Goal: Information Seeking & Learning: Learn about a topic

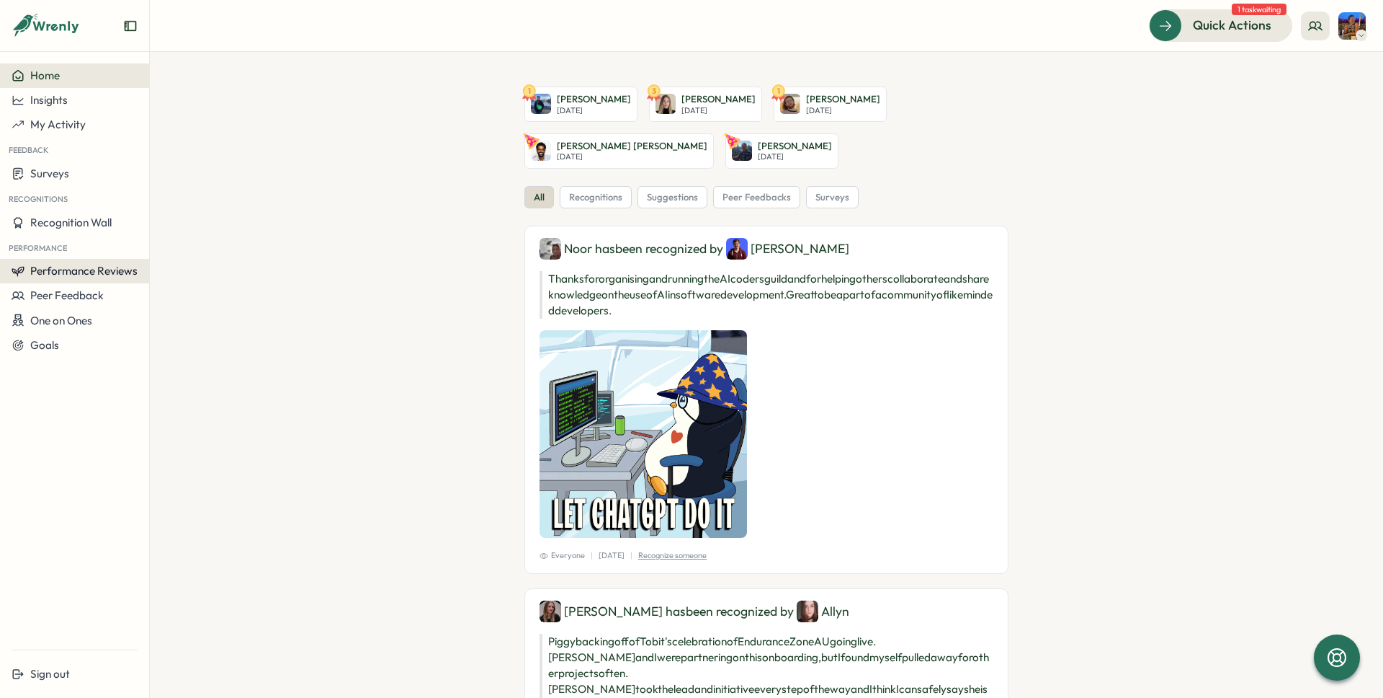
click at [58, 268] on span "Performance Reviews" at bounding box center [83, 271] width 107 height 14
click at [189, 252] on div "Reviews" at bounding box center [173, 257] width 40 height 16
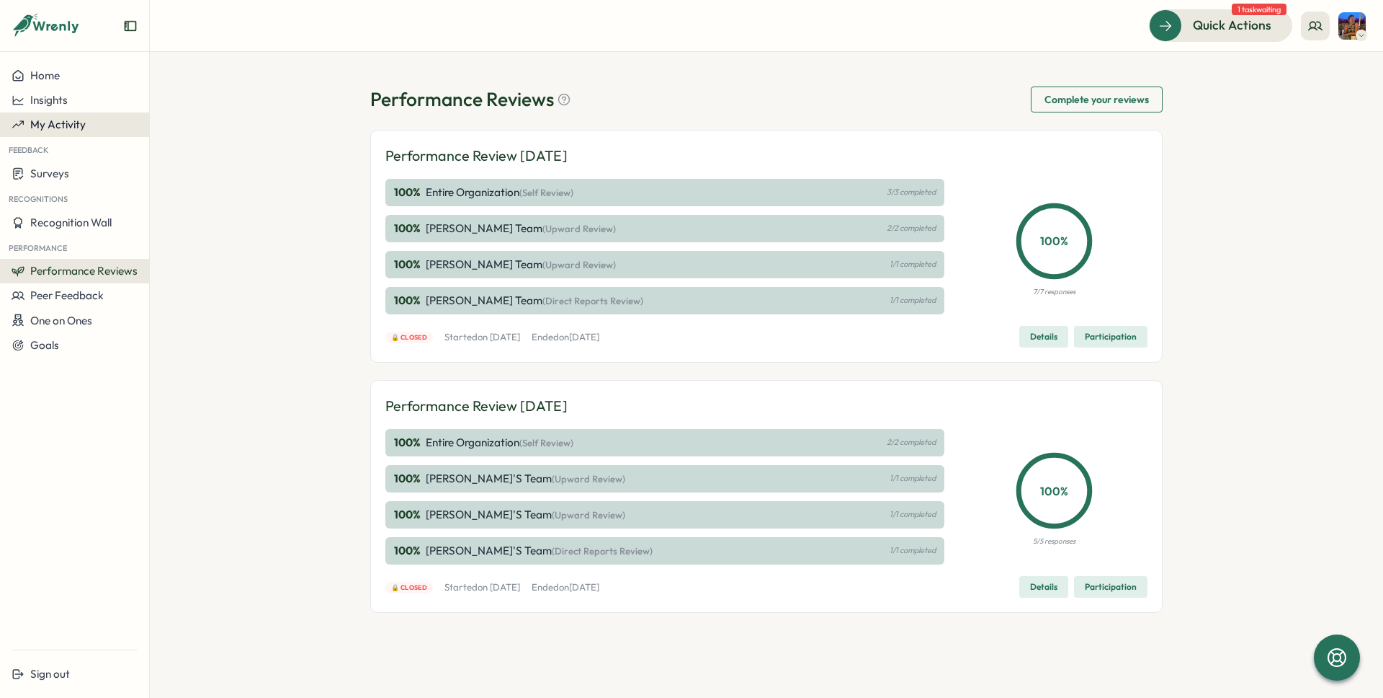
click at [71, 128] on span "My Activity" at bounding box center [57, 124] width 55 height 14
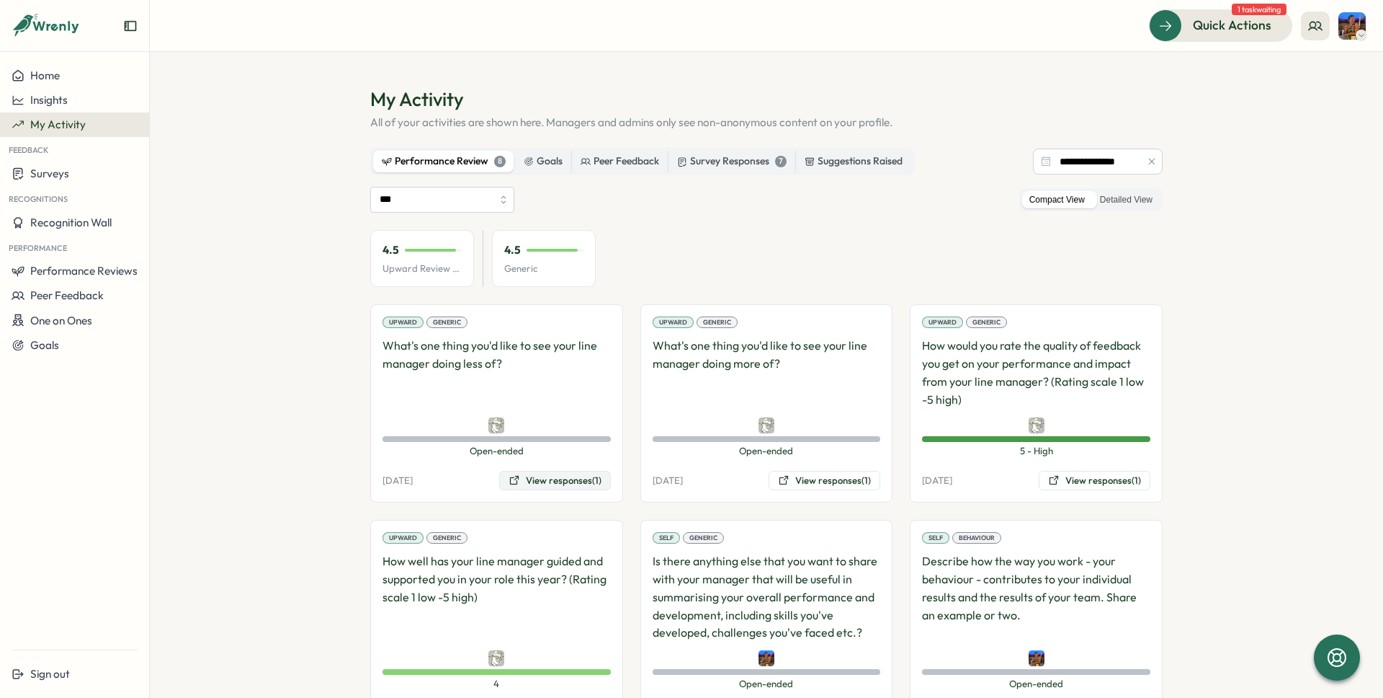
click at [556, 483] on button "View responses (1)" at bounding box center [555, 481] width 112 height 20
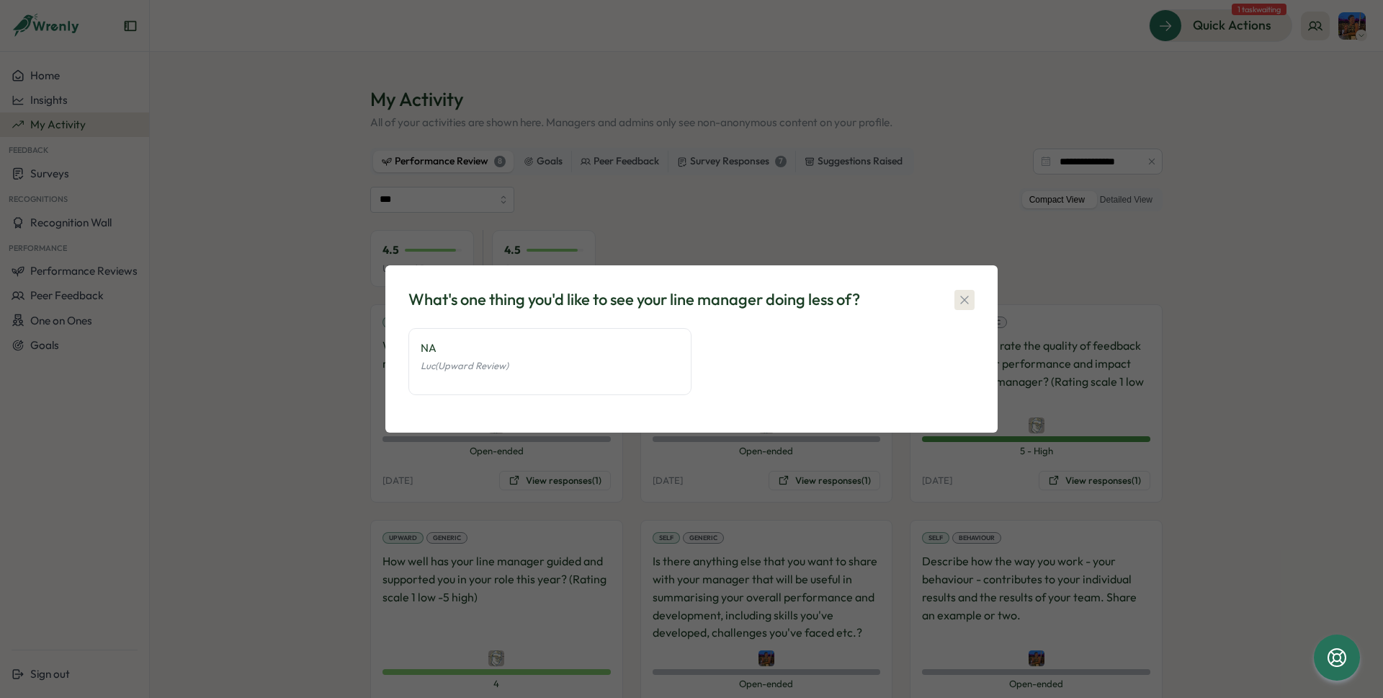
click at [963, 298] on icon "button" at bounding box center [965, 300] width 14 height 14
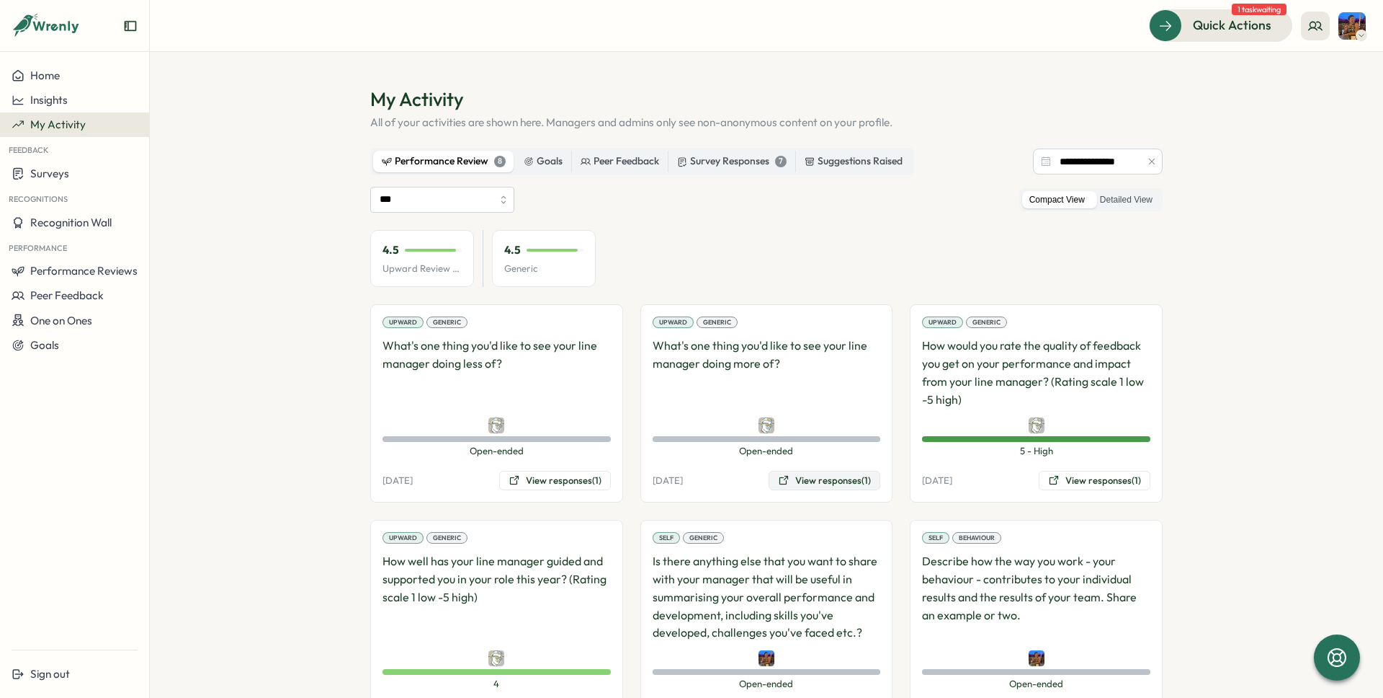
click at [794, 483] on button "View responses (1)" at bounding box center [825, 481] width 112 height 20
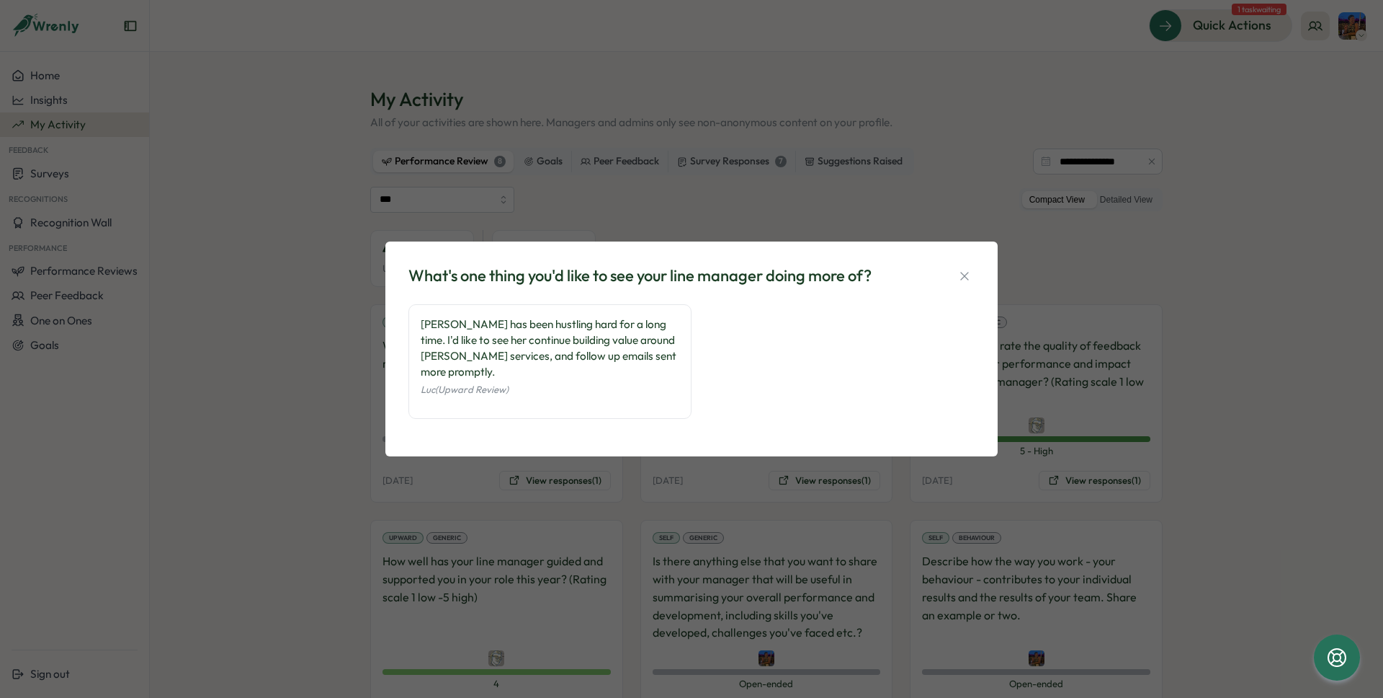
click at [968, 282] on icon "button" at bounding box center [965, 276] width 14 height 14
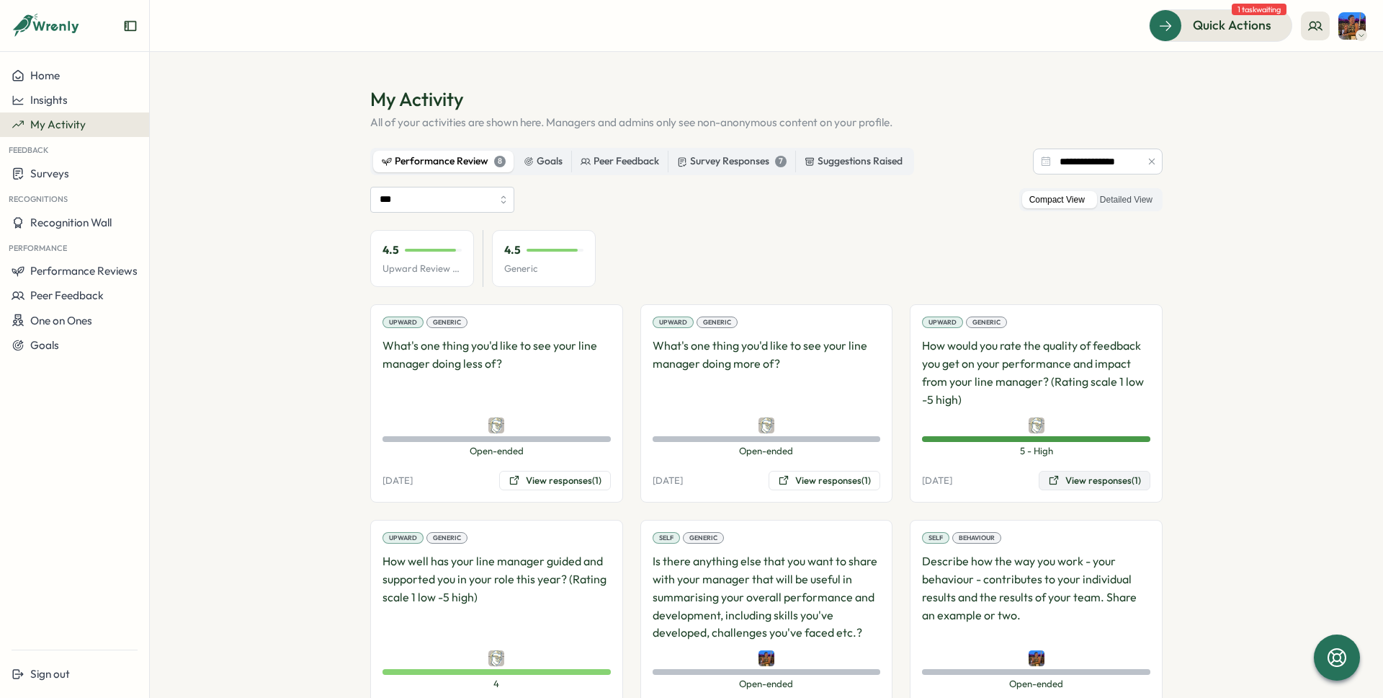
click at [1085, 481] on button "View responses (1)" at bounding box center [1095, 481] width 112 height 20
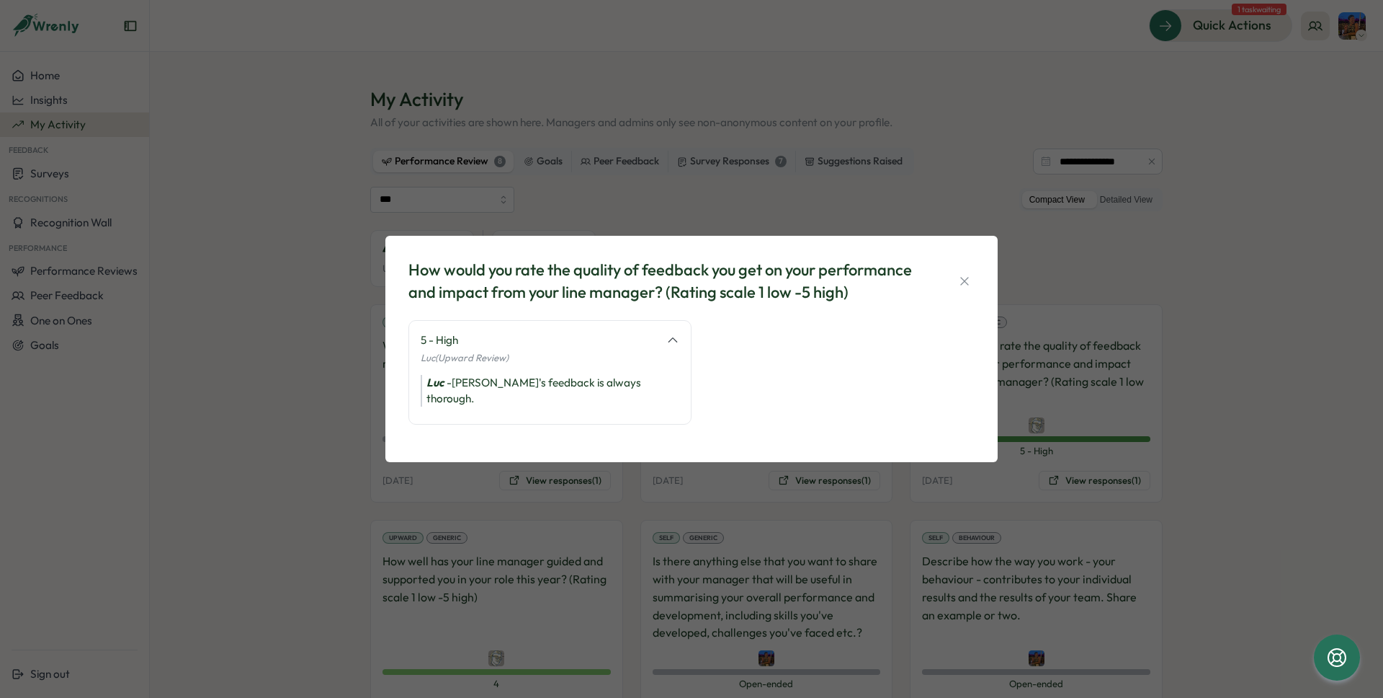
click at [976, 287] on div "How would you rate the quality of feedback you get on your performance and impa…" at bounding box center [692, 349] width 578 height 192
click at [970, 283] on icon "button" at bounding box center [965, 281] width 14 height 14
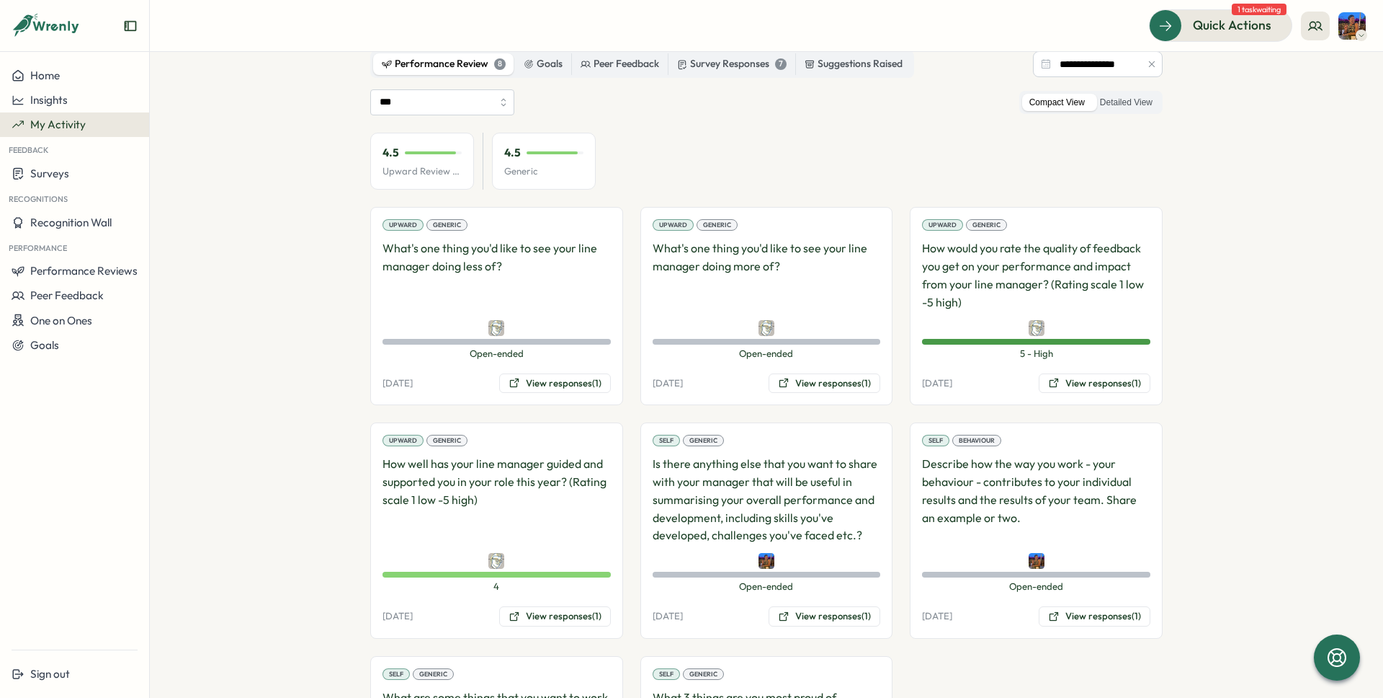
scroll to position [252, 0]
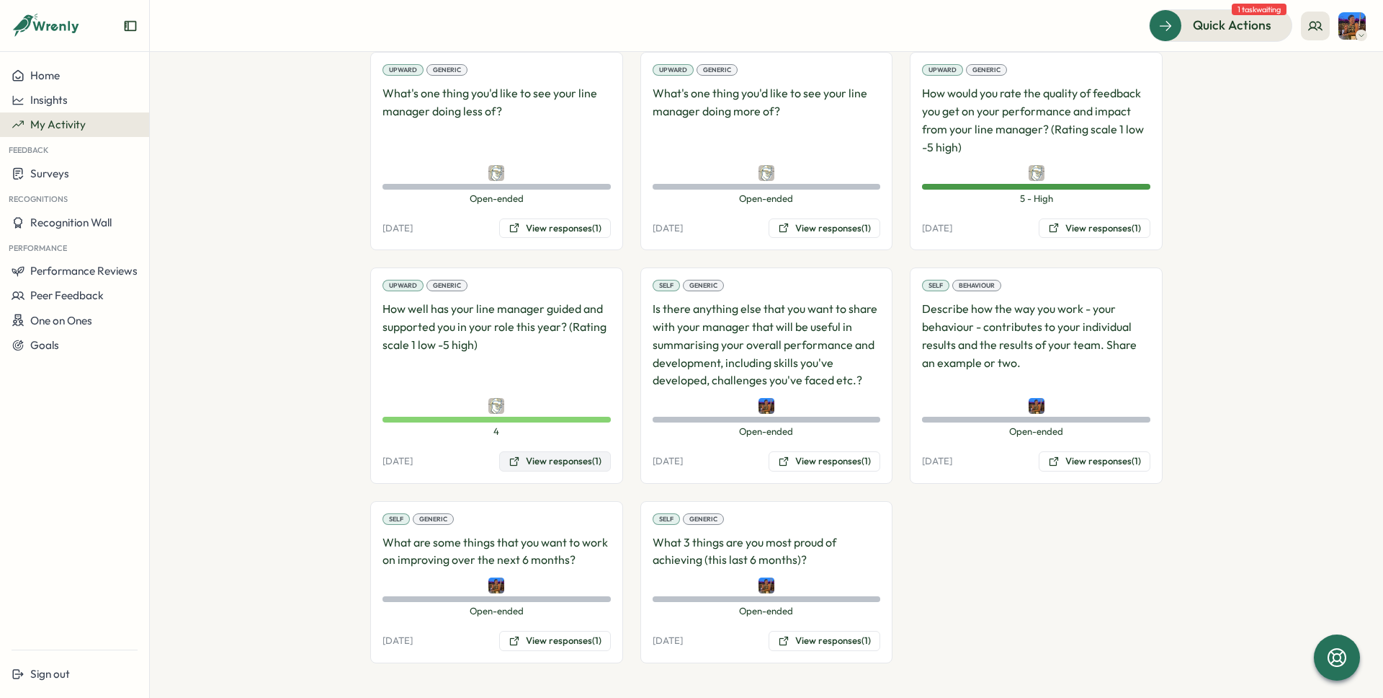
click at [548, 461] on button "View responses (1)" at bounding box center [555, 461] width 112 height 20
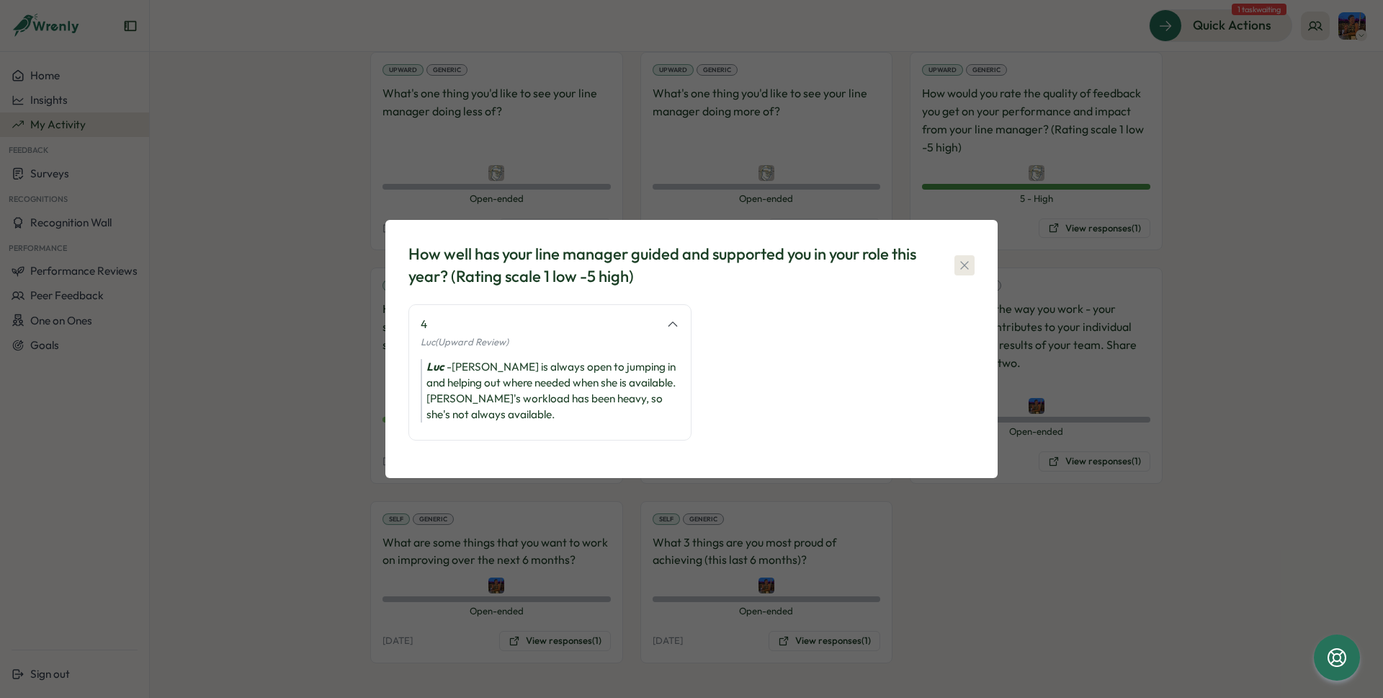
click at [970, 260] on icon "button" at bounding box center [965, 265] width 14 height 14
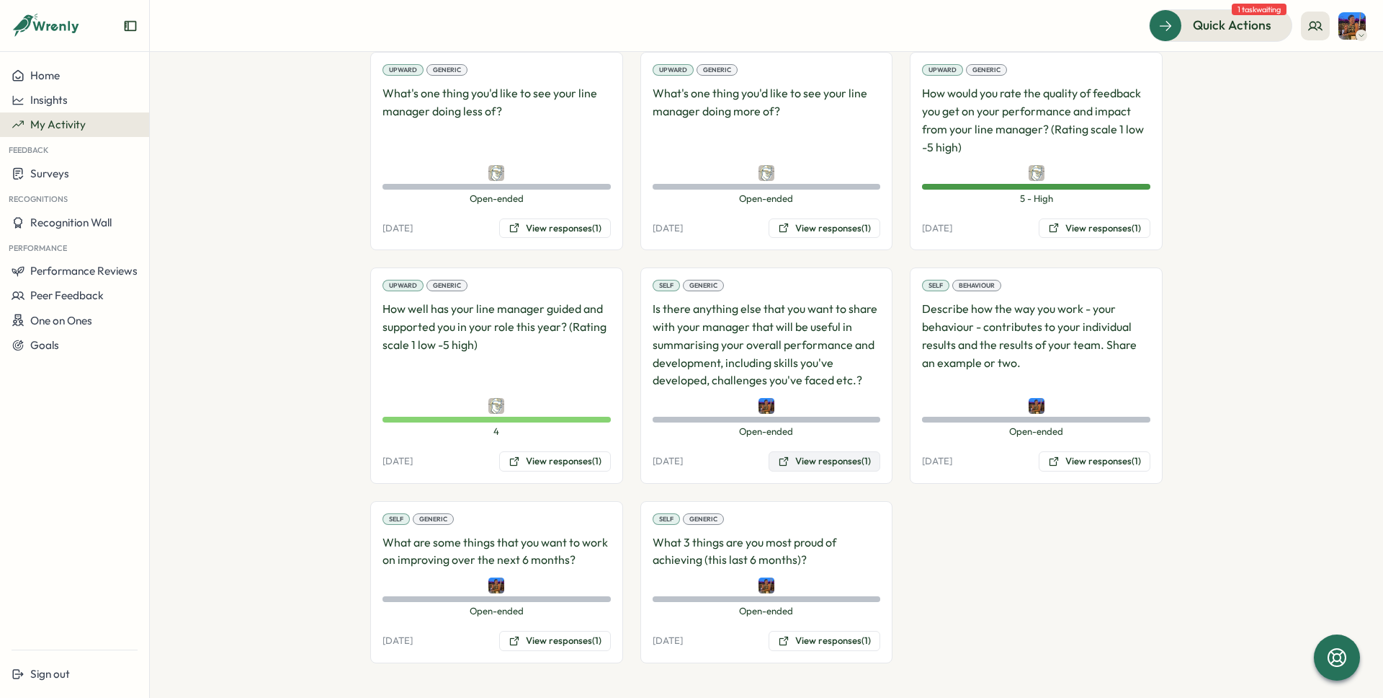
click at [806, 463] on button "View responses (1)" at bounding box center [825, 461] width 112 height 20
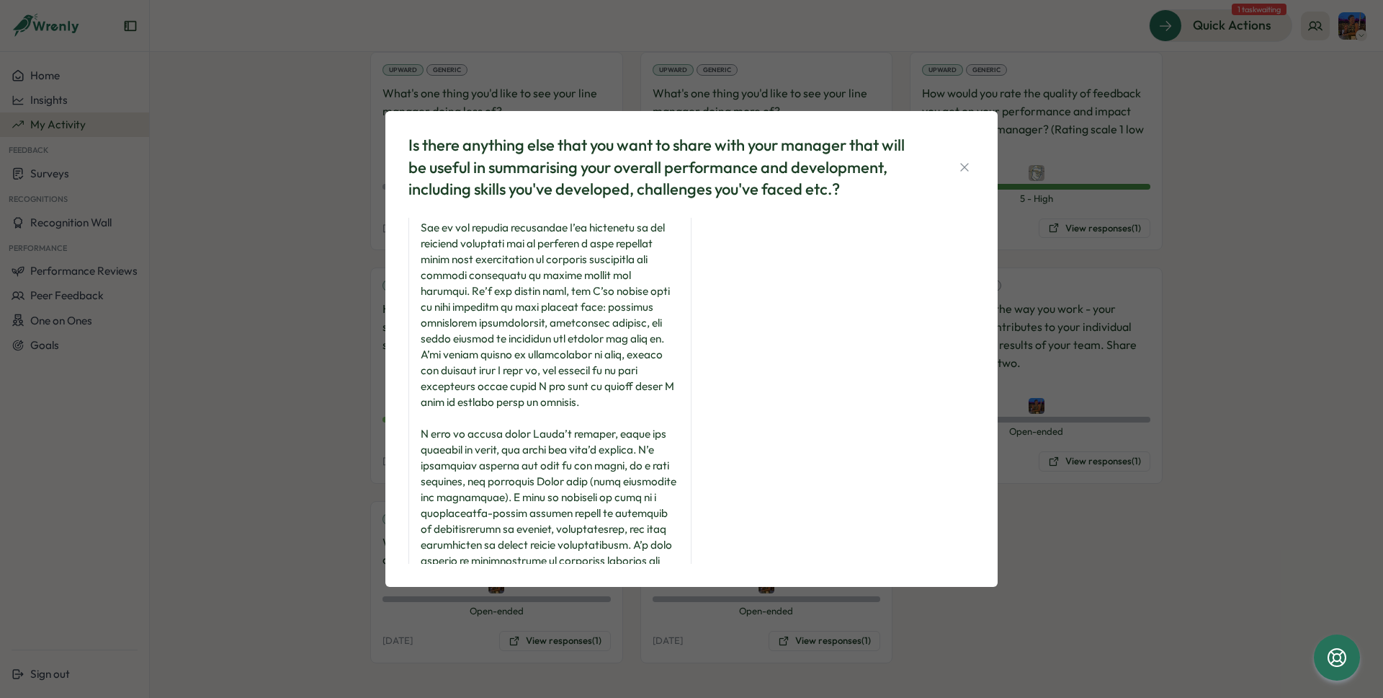
scroll to position [465, 0]
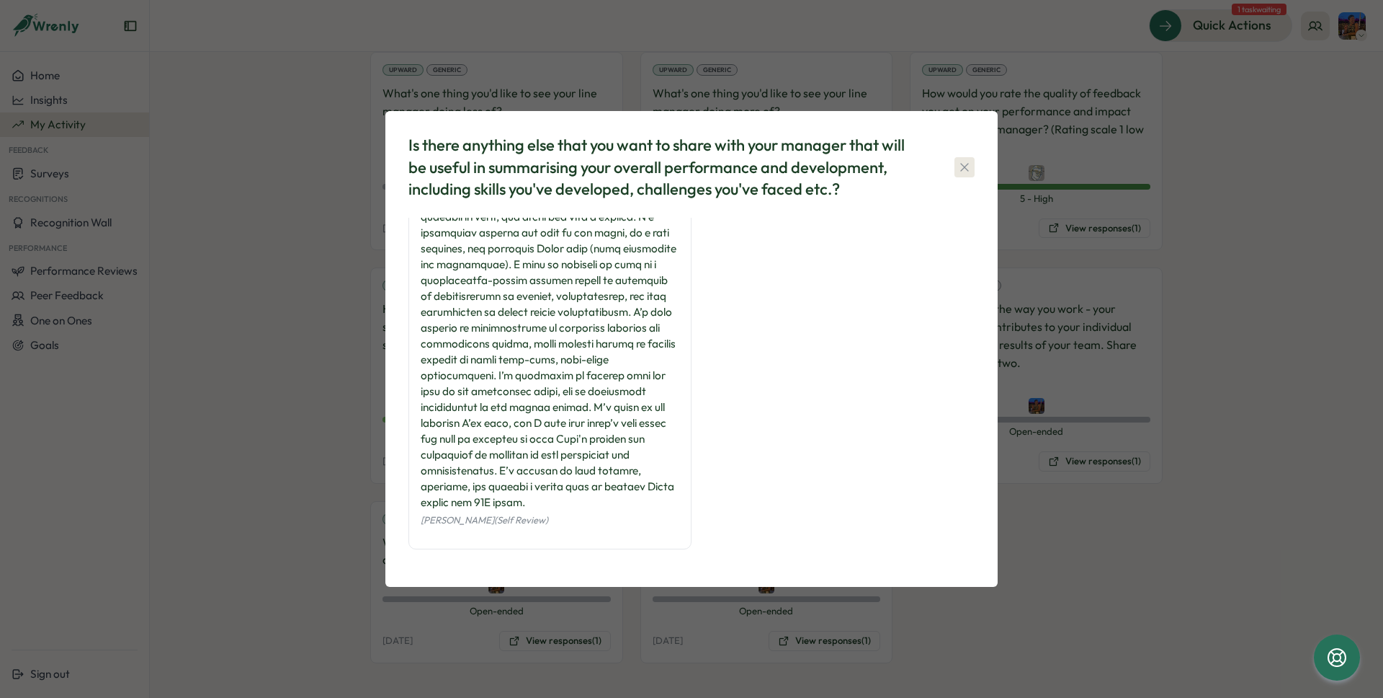
click at [964, 170] on icon "button" at bounding box center [965, 167] width 14 height 14
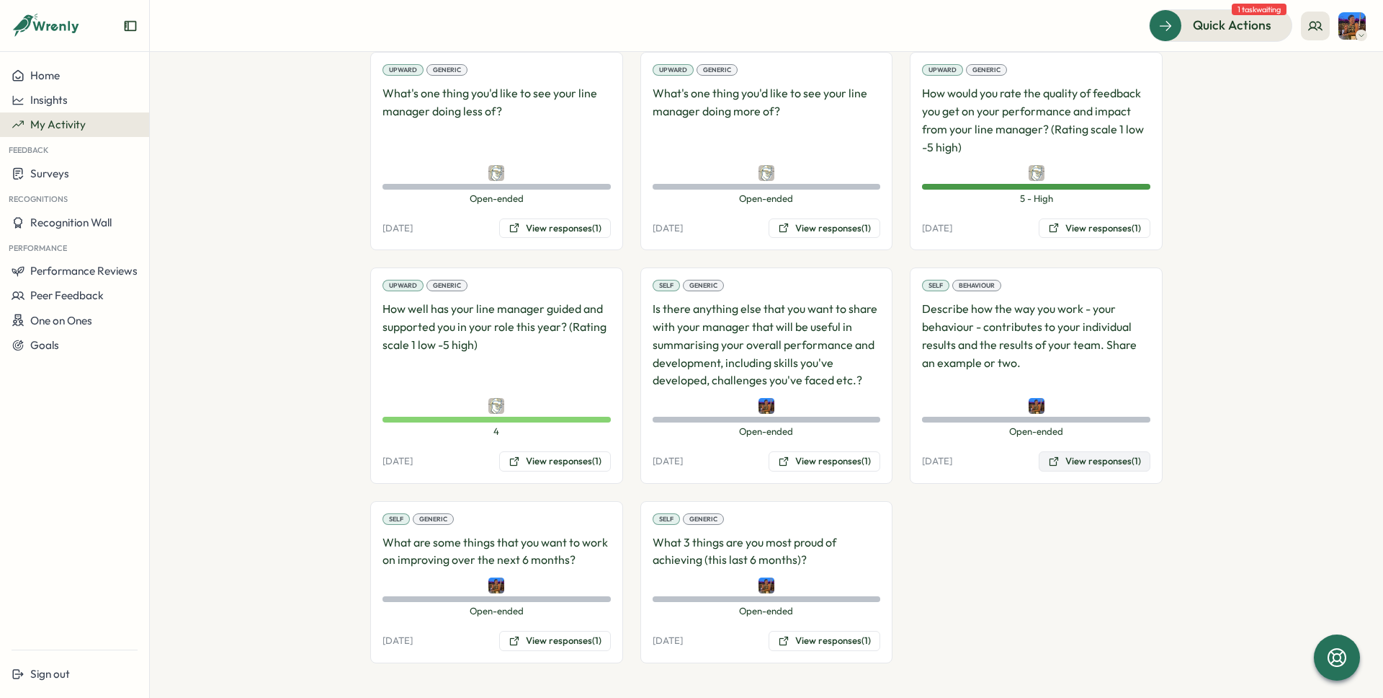
click at [1074, 463] on button "View responses (1)" at bounding box center [1095, 461] width 112 height 20
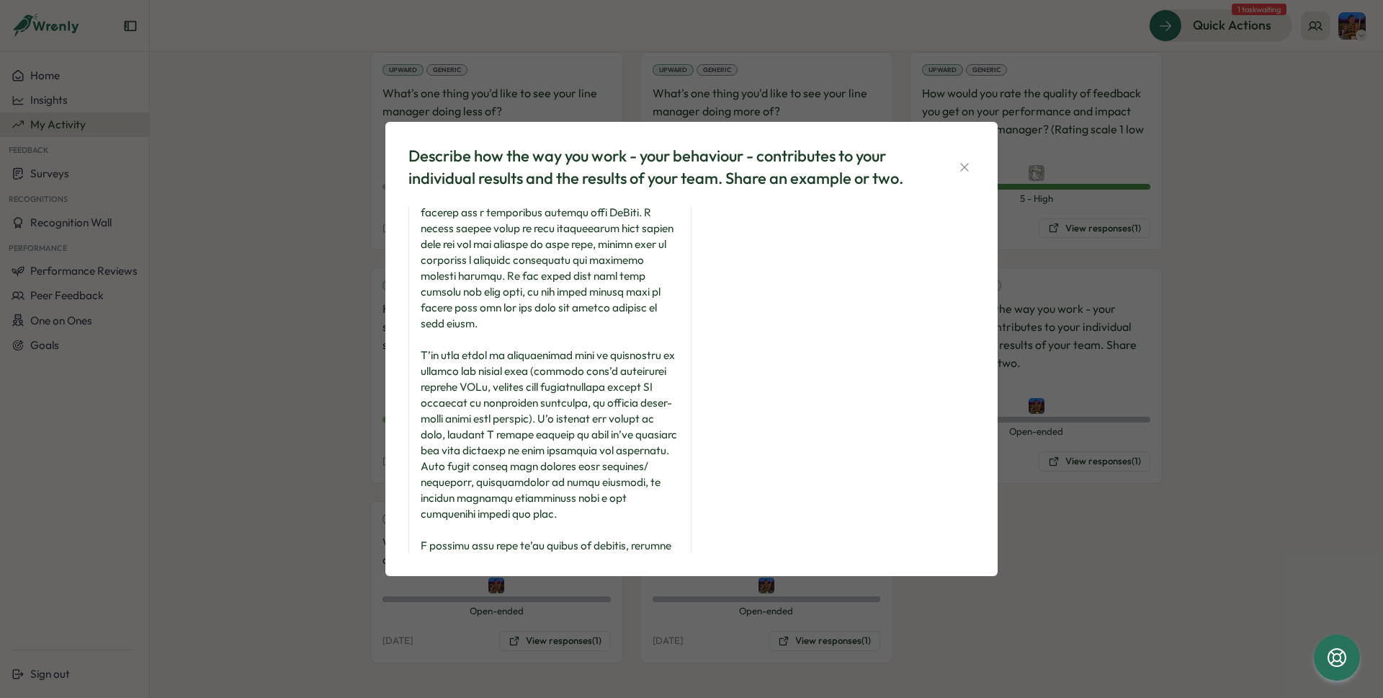
scroll to position [306, 0]
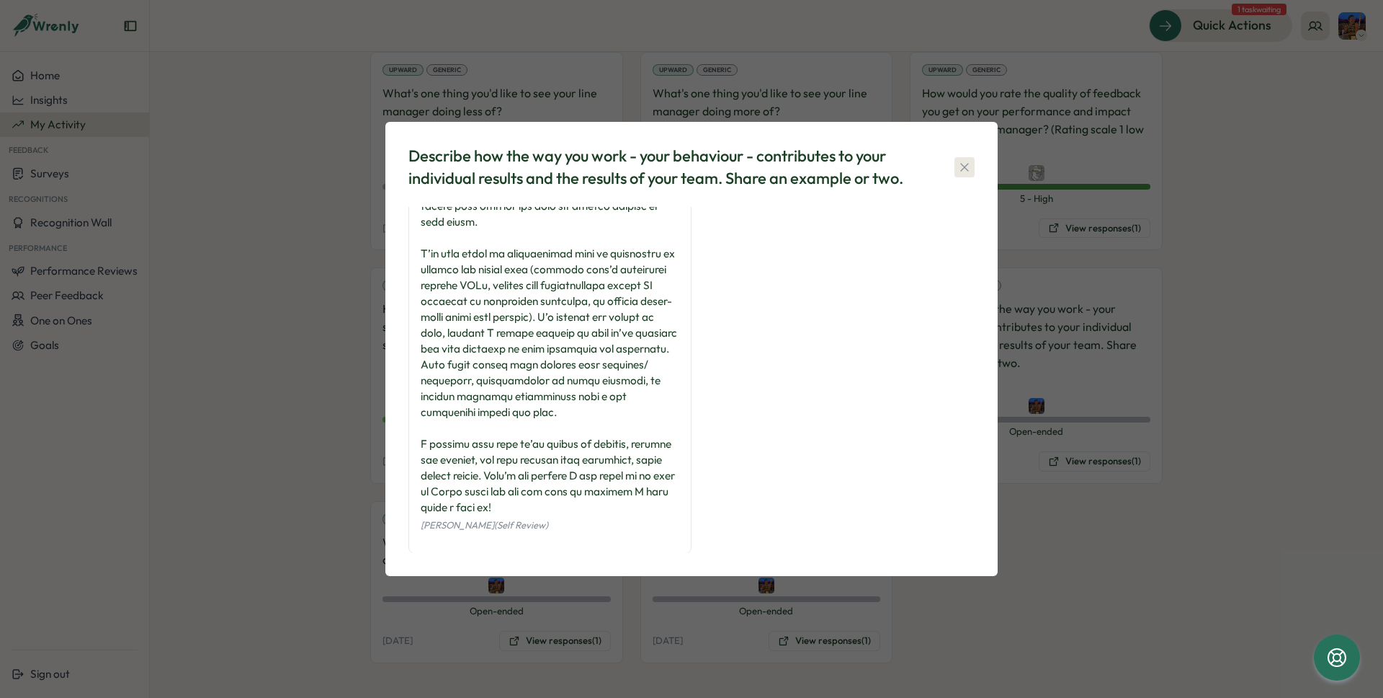
click at [963, 166] on icon "button" at bounding box center [965, 167] width 8 height 8
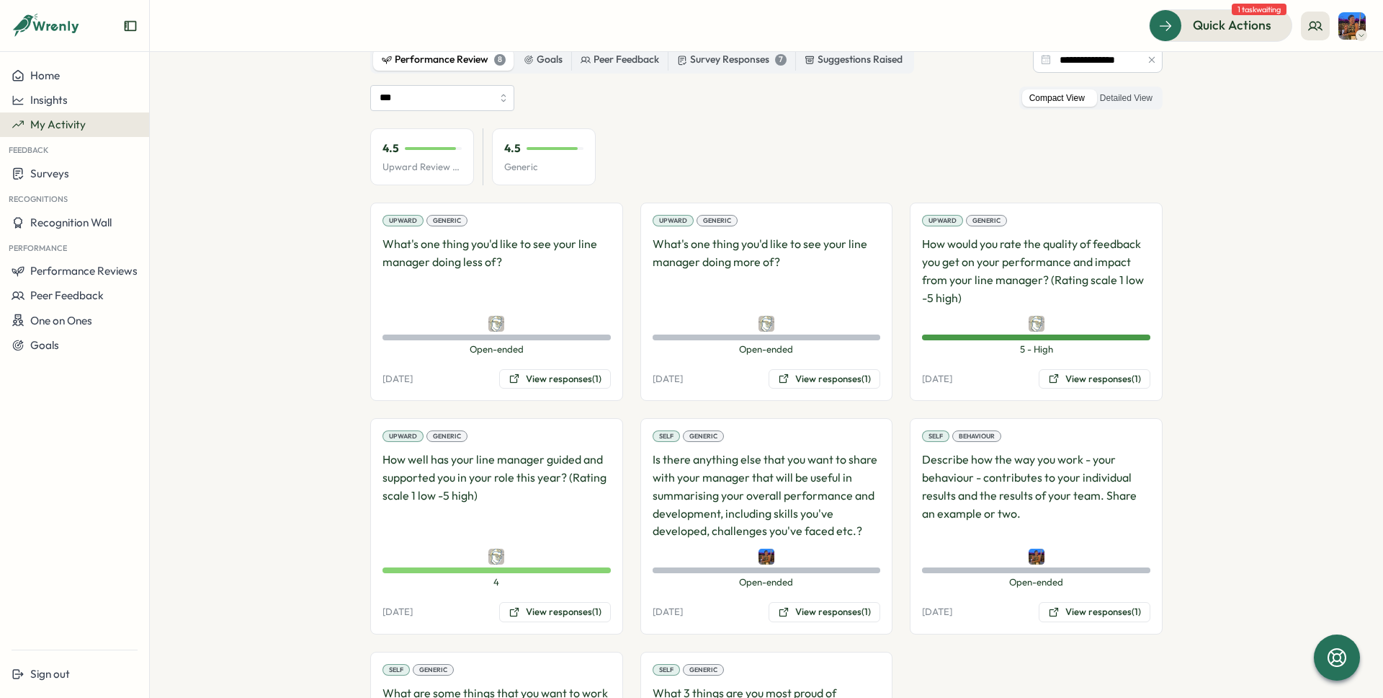
scroll to position [0, 0]
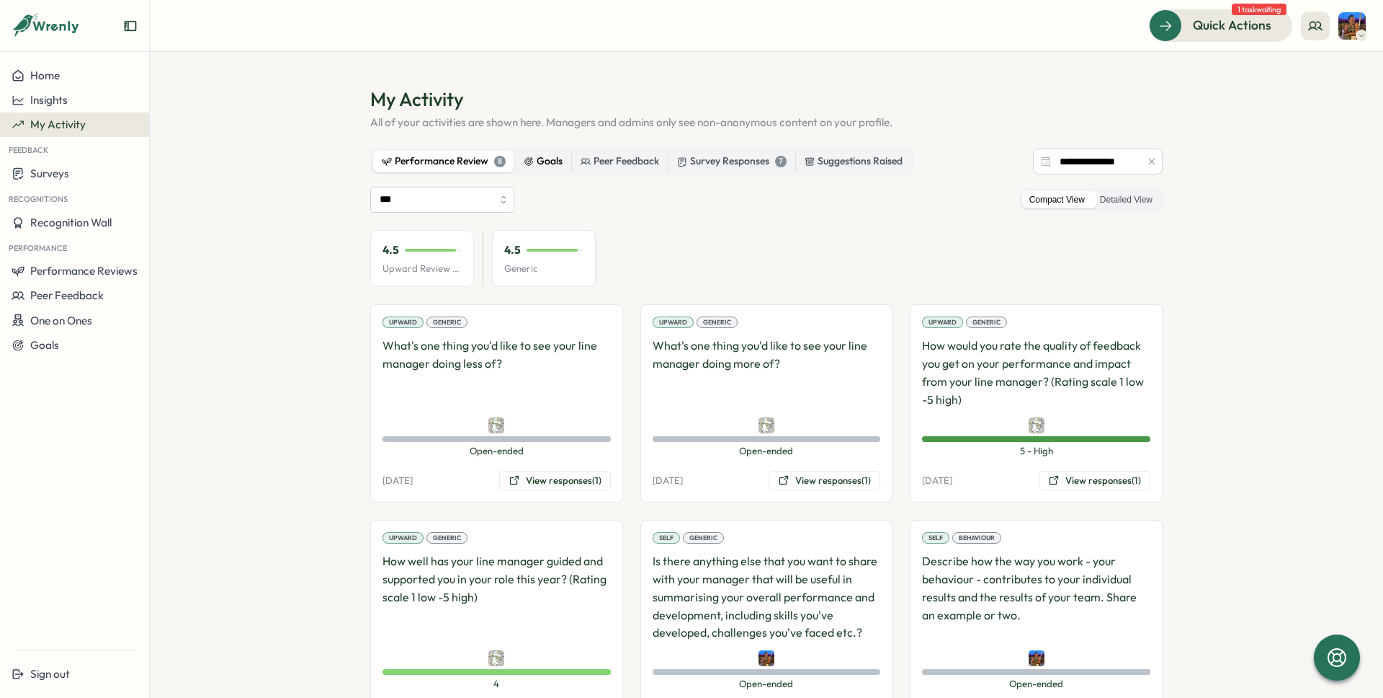
click at [525, 164] on icon at bounding box center [529, 162] width 8 height 8
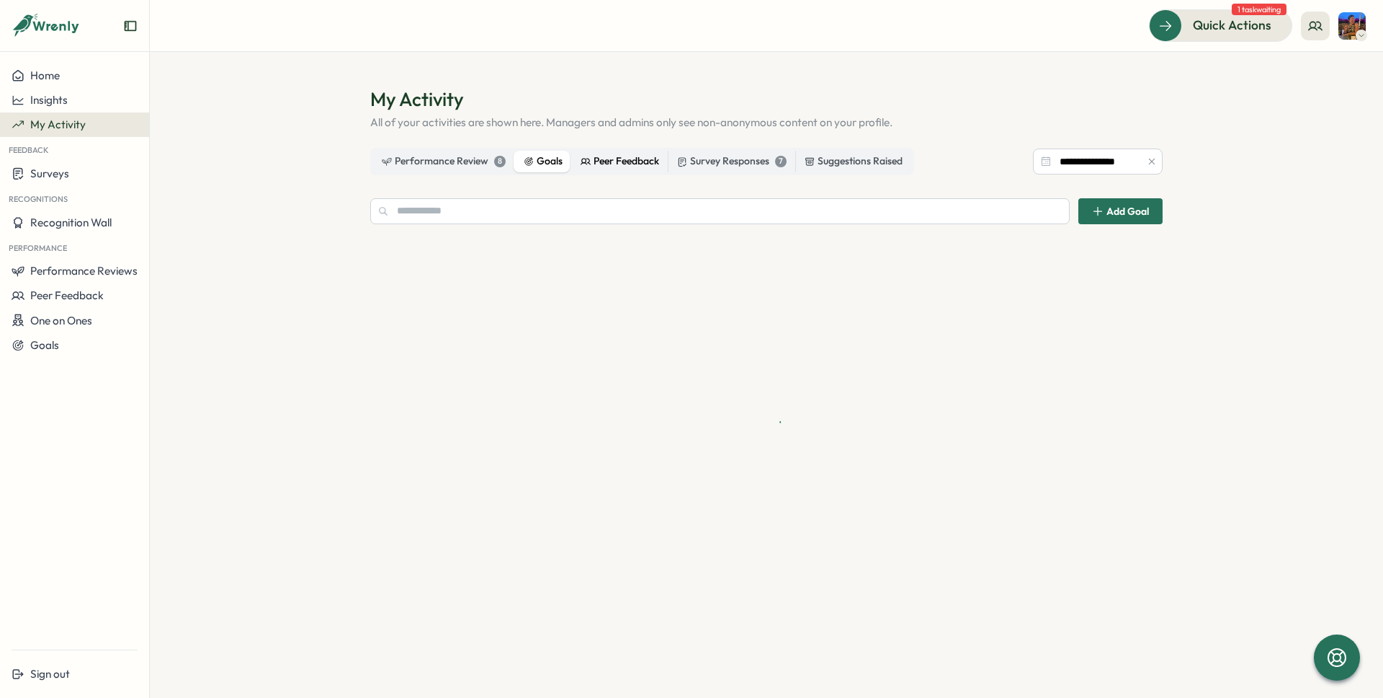
click at [635, 159] on div "Peer Feedback" at bounding box center [620, 161] width 79 height 16
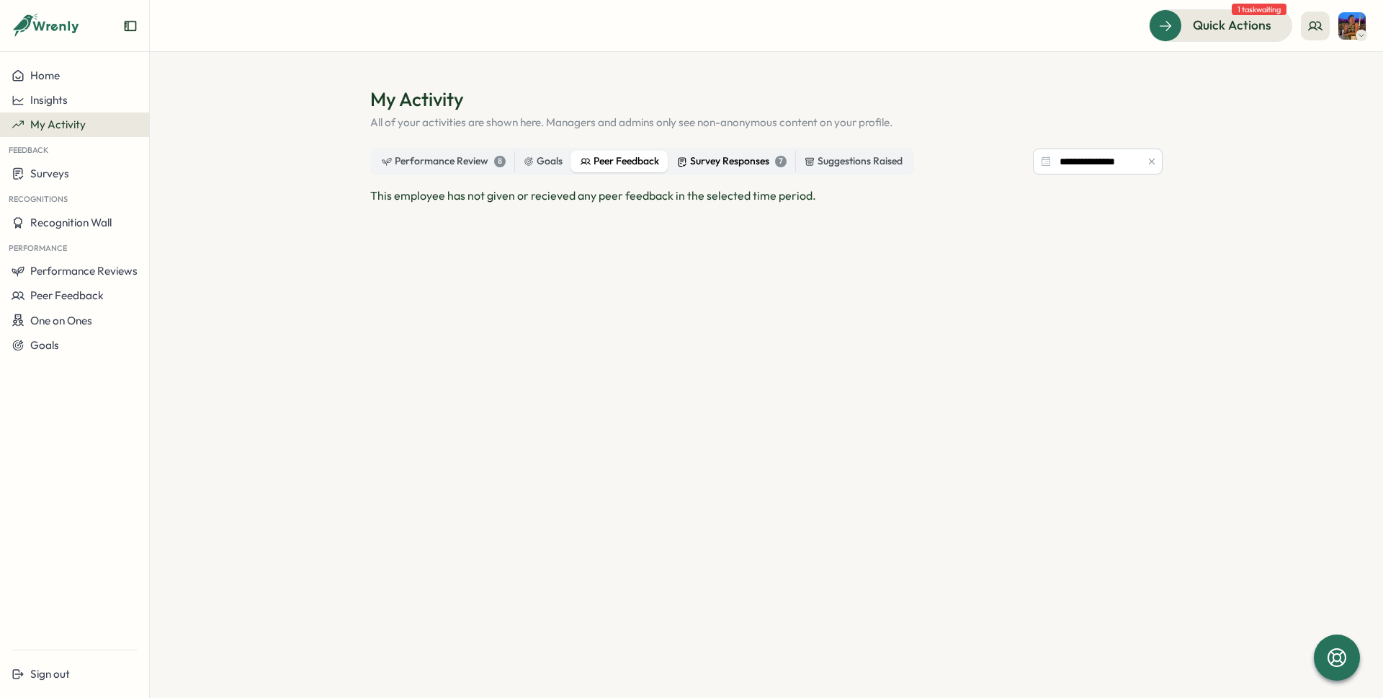
click at [705, 158] on div "Survey Responses 7" at bounding box center [732, 161] width 110 height 16
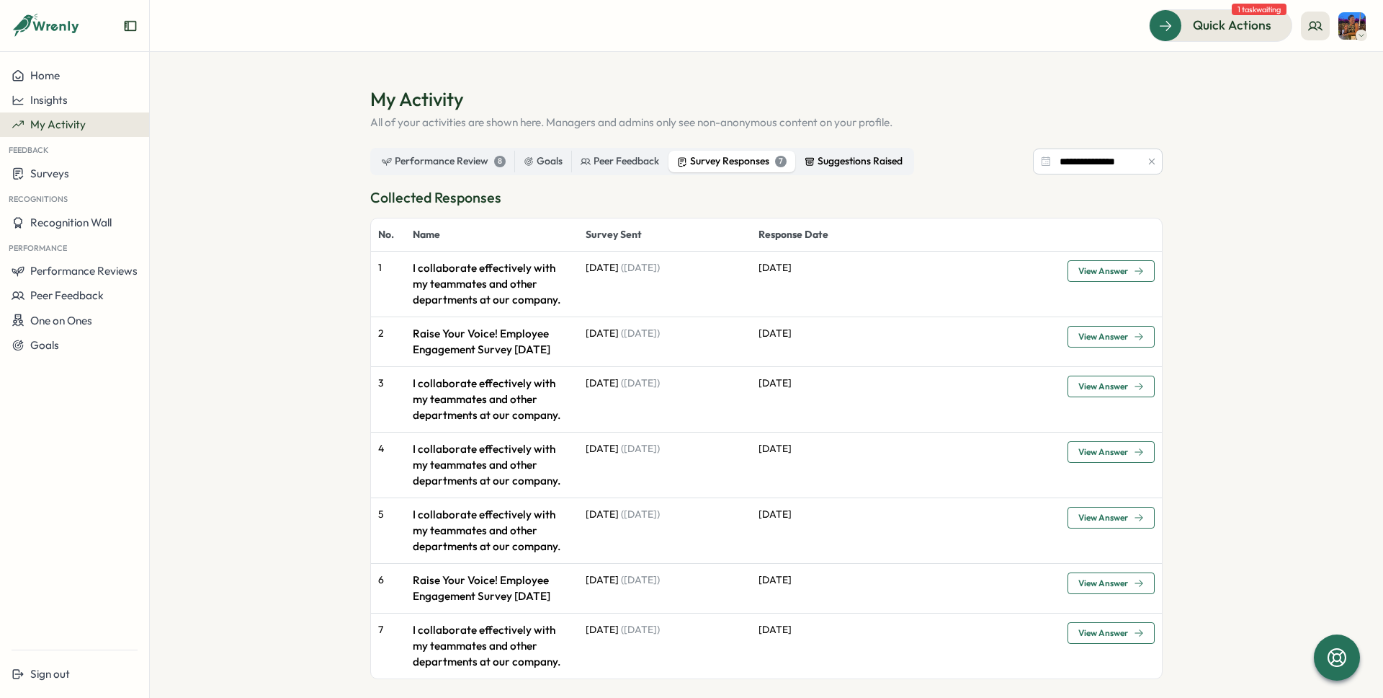
click at [848, 154] on div "Suggestions Raised" at bounding box center [854, 161] width 98 height 16
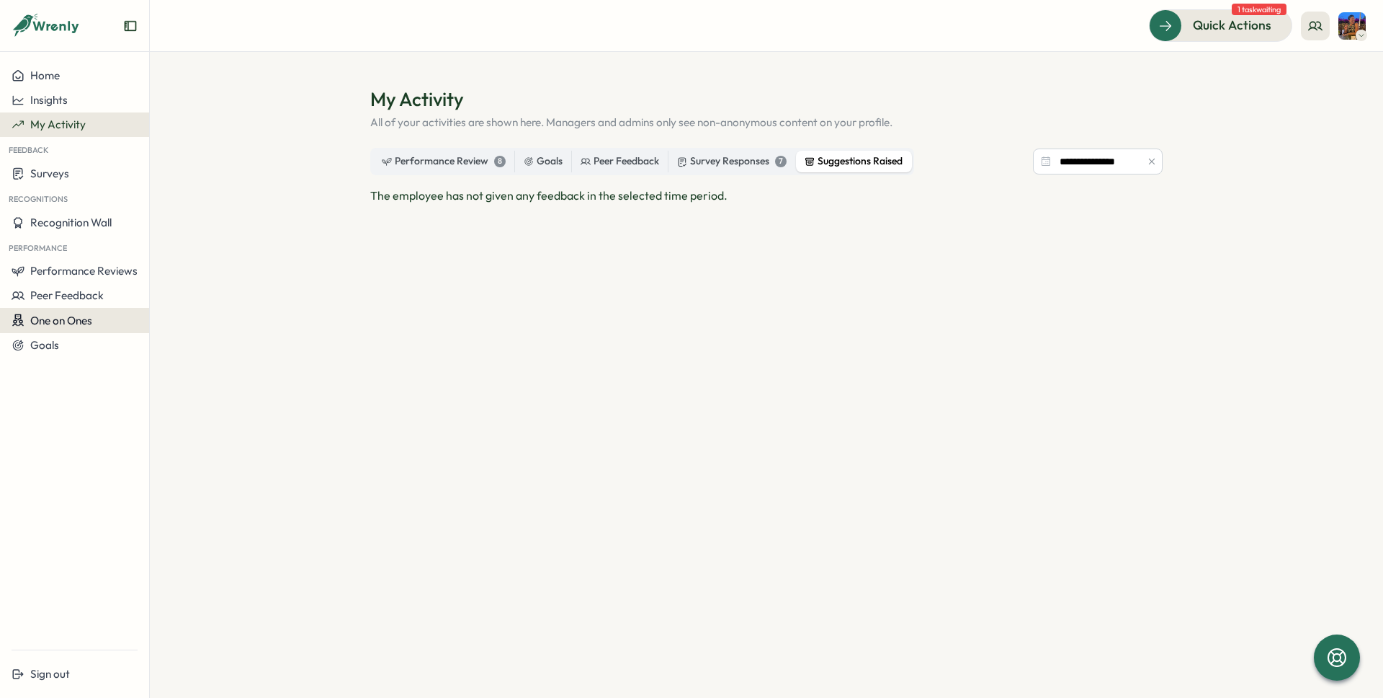
click at [67, 309] on button "One on Ones" at bounding box center [74, 320] width 149 height 25
click at [197, 295] on div "Meetings" at bounding box center [204, 293] width 102 height 16
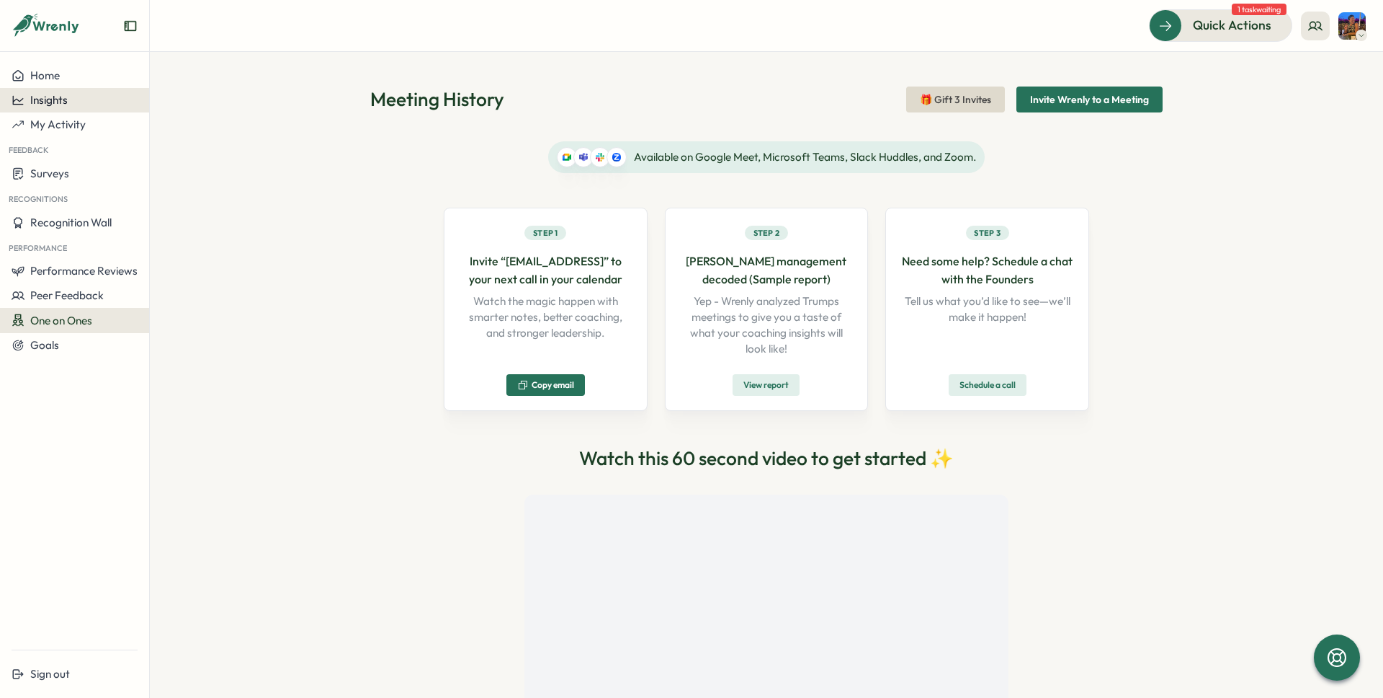
click at [57, 99] on span "Insights" at bounding box center [48, 100] width 37 height 14
click at [189, 127] on div "Performance Review" at bounding box center [204, 128] width 102 height 16
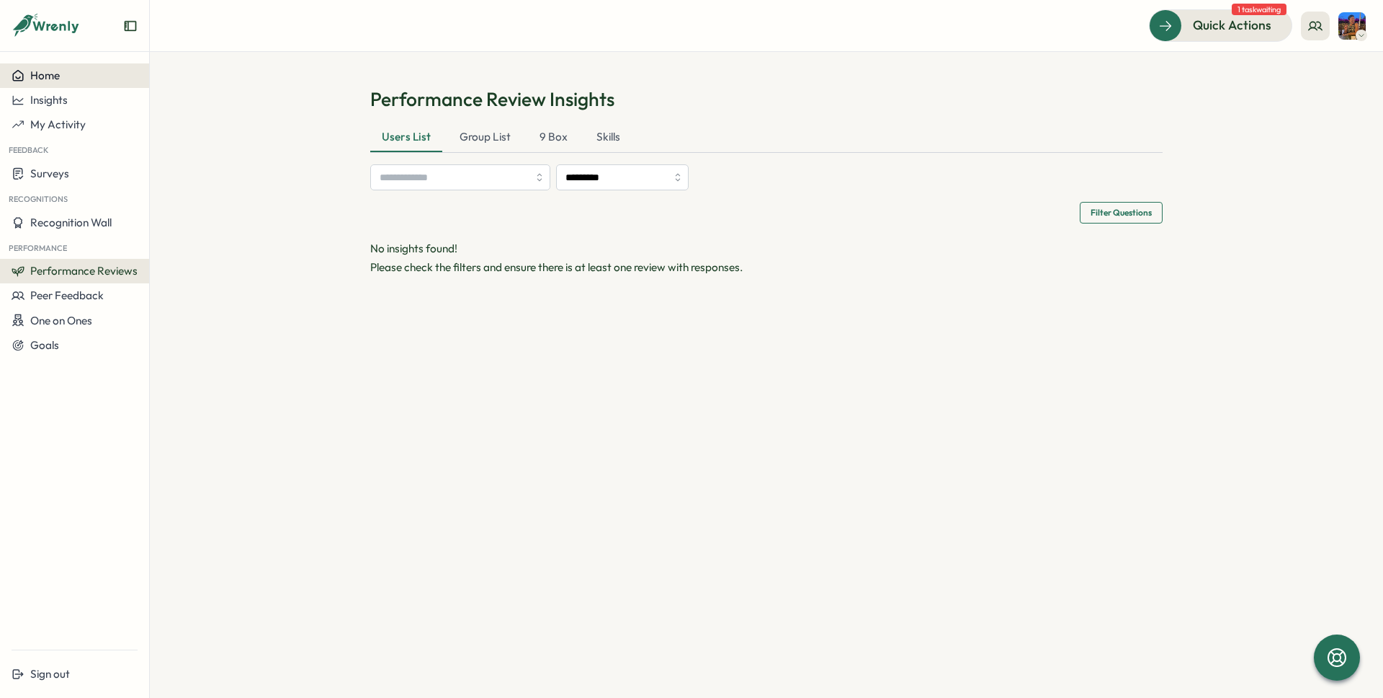
click at [75, 79] on div "Home" at bounding box center [75, 75] width 126 height 13
